Goal: Check status: Check status

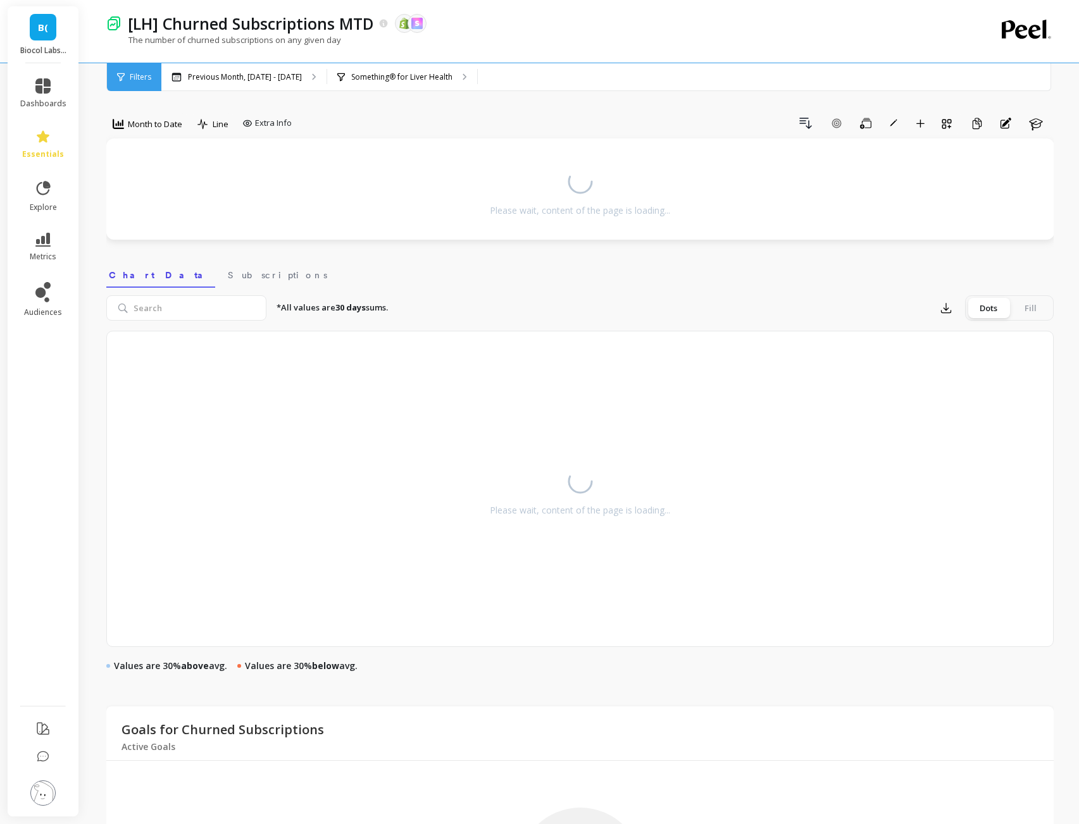
click at [133, 135] on div "Month to Date" at bounding box center [147, 125] width 82 height 25
click at [135, 125] on span "Month to Date" at bounding box center [155, 124] width 54 height 12
click at [168, 183] on div "Daily" at bounding box center [152, 177] width 87 height 22
click at [137, 130] on div "Month to Date" at bounding box center [148, 123] width 70 height 15
click at [128, 178] on div "Daily" at bounding box center [153, 177] width 72 height 12
